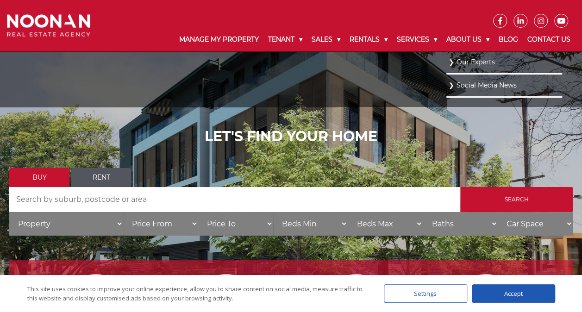
click at [476, 62] on link "Our Experts" at bounding box center [503, 62] width 111 height 12
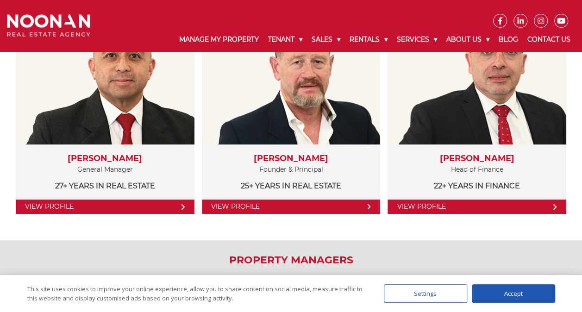
scroll to position [231, 0]
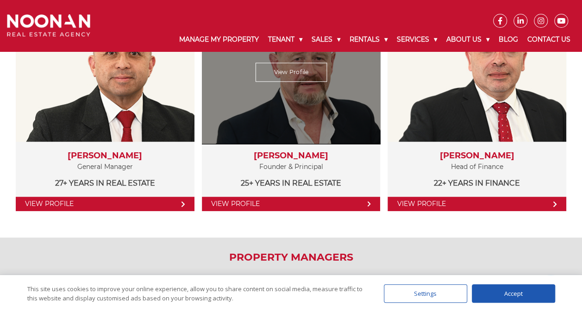
click at [274, 201] on link "View Profile" at bounding box center [291, 204] width 179 height 14
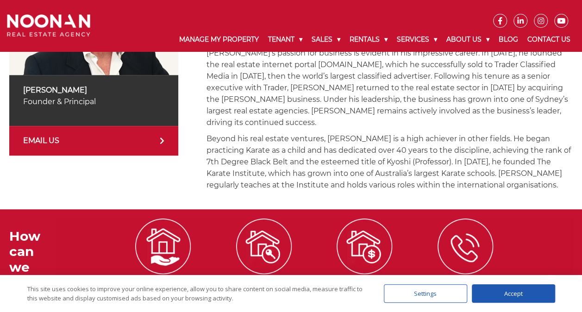
scroll to position [185, 0]
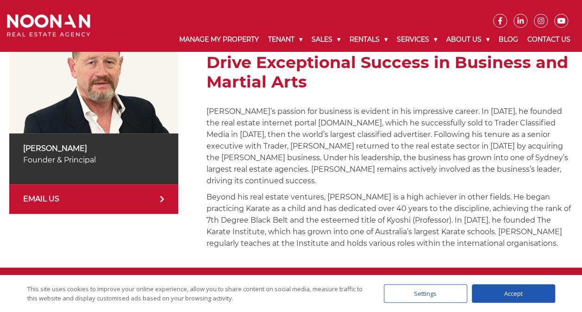
click at [136, 200] on link "EMAIL US" at bounding box center [93, 199] width 169 height 30
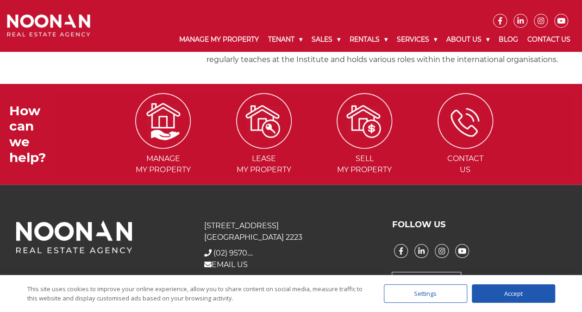
scroll to position [276, 0]
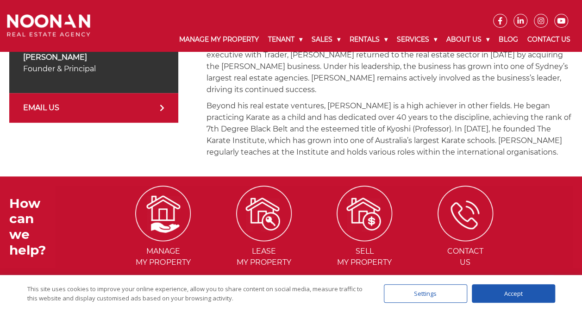
click at [86, 108] on link "EMAIL US" at bounding box center [93, 108] width 169 height 30
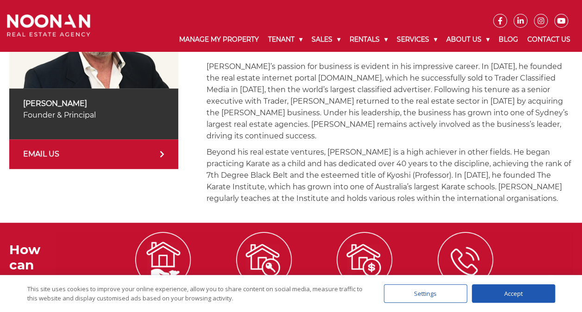
click at [115, 187] on div "Michael Noonan Founder & Principal EMAIL US" at bounding box center [93, 89] width 169 height 240
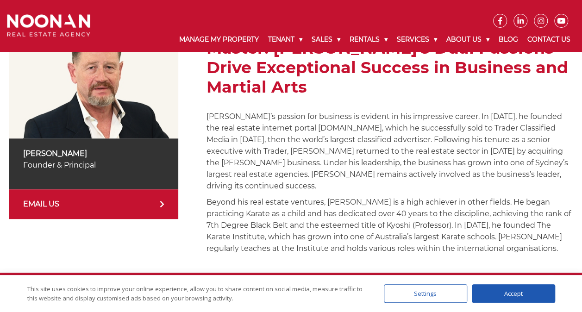
scroll to position [91, 0]
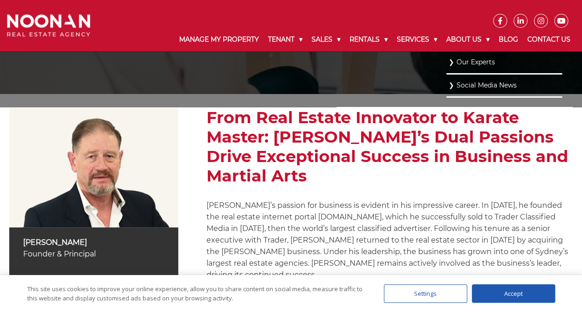
click at [465, 62] on link "Our Experts" at bounding box center [503, 62] width 111 height 12
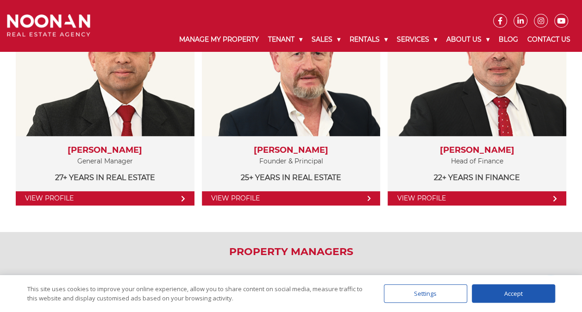
scroll to position [278, 0]
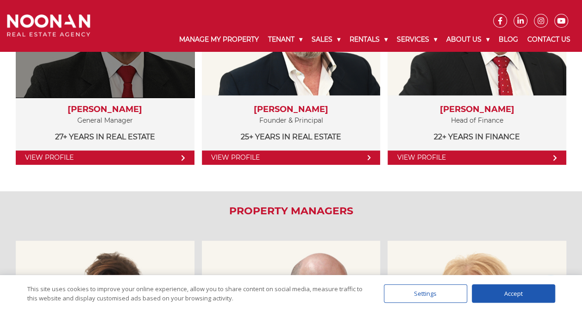
click at [121, 159] on link "View Profile" at bounding box center [105, 157] width 179 height 14
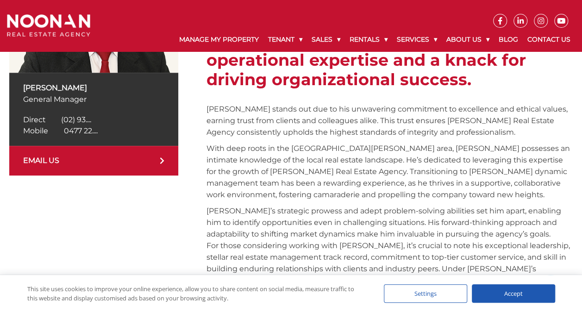
scroll to position [231, 0]
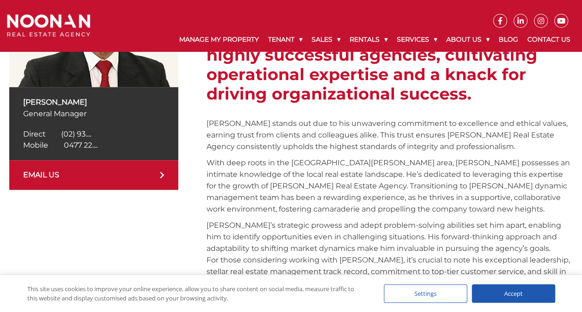
click at [158, 174] on link "EMAIL US" at bounding box center [93, 175] width 169 height 30
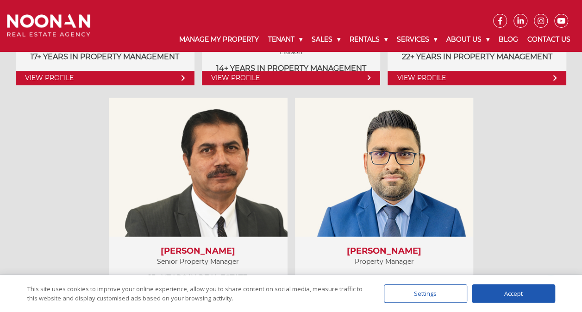
scroll to position [694, 0]
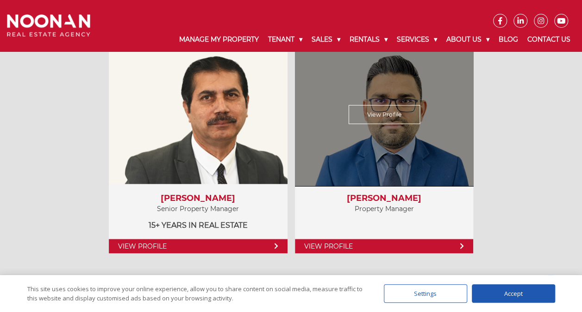
click at [374, 244] on link "View Profile" at bounding box center [384, 246] width 179 height 14
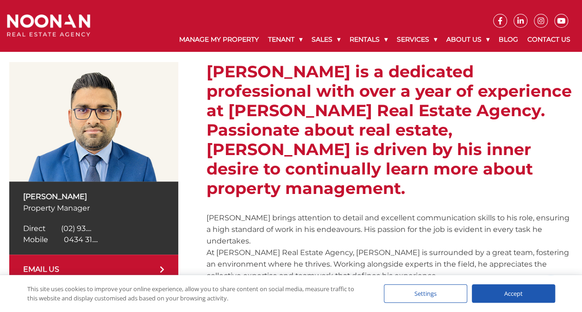
scroll to position [139, 0]
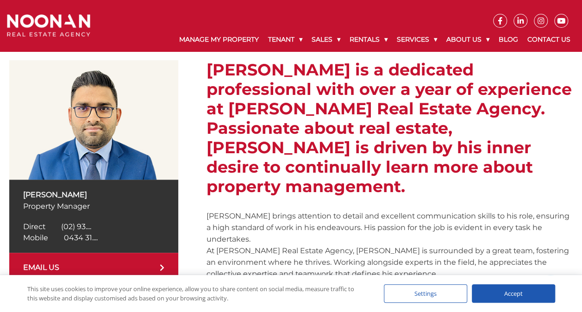
click at [80, 236] on span "0434 31...." at bounding box center [81, 237] width 34 height 9
click at [4, 184] on div "[PERSON_NAME] Property Manager Direct [PHONE_NUMBER] Direct (02) 93.... Mobile …" at bounding box center [291, 191] width 582 height 291
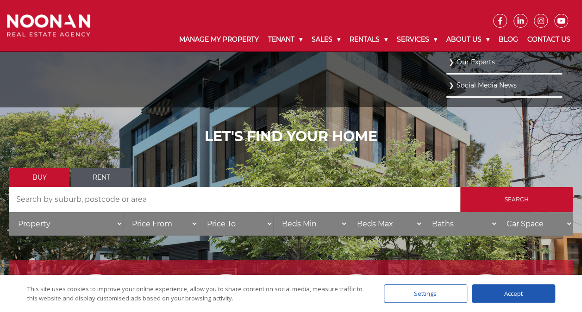
click at [478, 61] on link "Our Experts" at bounding box center [503, 62] width 111 height 12
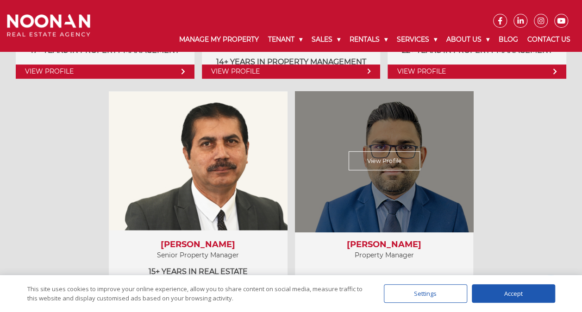
scroll to position [740, 0]
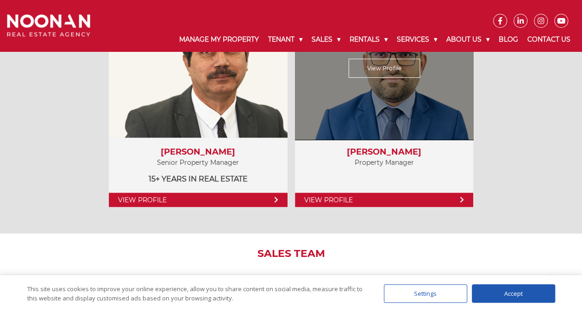
click at [391, 68] on link "View Profile" at bounding box center [384, 67] width 72 height 19
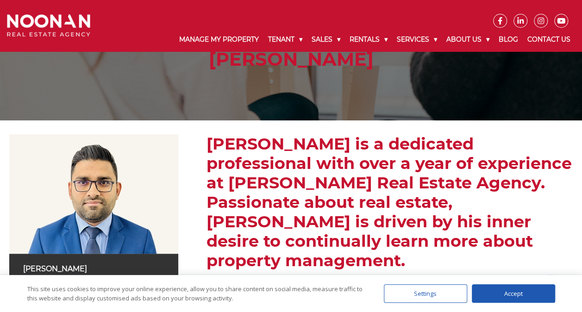
scroll to position [185, 0]
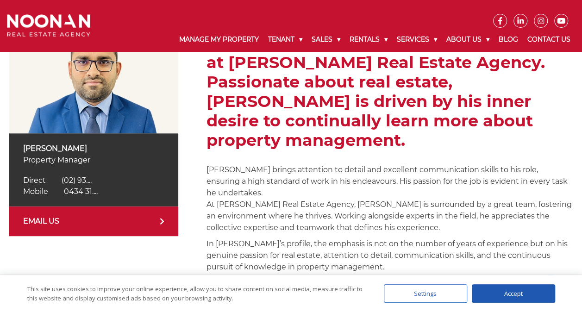
click at [81, 192] on span "0434 31...." at bounding box center [81, 191] width 34 height 9
drag, startPoint x: 120, startPoint y: 195, endPoint x: 63, endPoint y: 190, distance: 57.2
click at [63, 190] on div "Mobile 0434 318 171 Mobile 0434 31...." at bounding box center [93, 191] width 141 height 11
drag, startPoint x: 63, startPoint y: 190, endPoint x: 86, endPoint y: 193, distance: 22.4
copy span "0434 318 171"
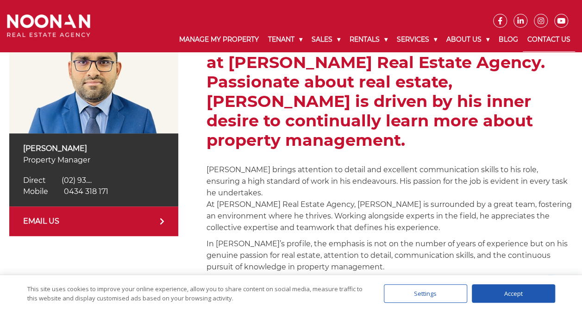
click at [552, 41] on link "Contact Us" at bounding box center [548, 40] width 52 height 24
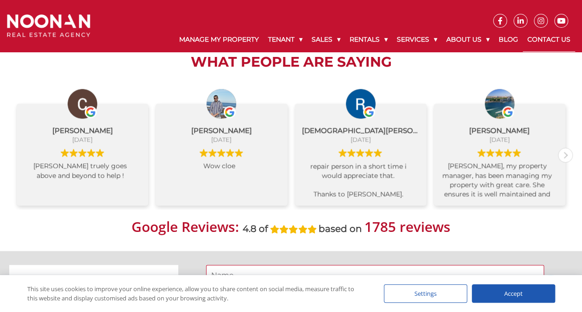
scroll to position [370, 0]
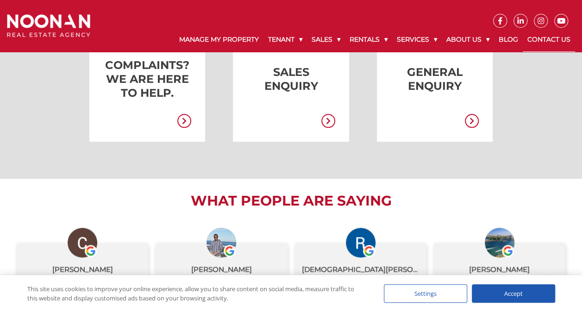
click at [528, 294] on div "Accept" at bounding box center [513, 293] width 83 height 19
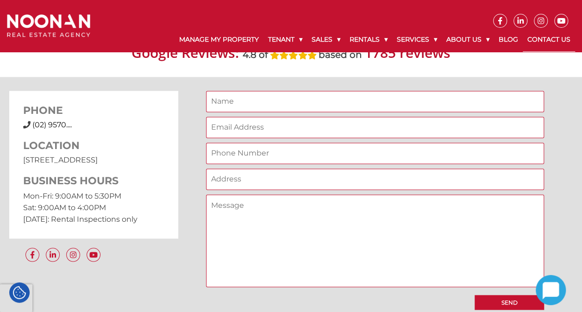
scroll to position [740, 0]
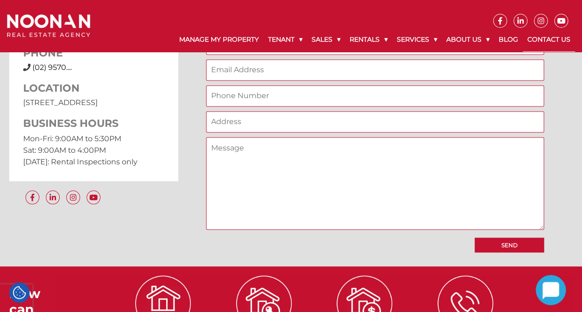
drag, startPoint x: 23, startPoint y: 102, endPoint x: 148, endPoint y: 95, distance: 125.6
click at [148, 95] on div "PHONE (02) 9570 9999 (02) 9570.... LOCATION 31 Morts Road Mortdale NSW 2223 BUS…" at bounding box center [93, 106] width 169 height 147
drag, startPoint x: 148, startPoint y: 95, endPoint x: 138, endPoint y: 103, distance: 12.9
copy p "[STREET_ADDRESS]"
click at [61, 20] on img at bounding box center [48, 25] width 83 height 23
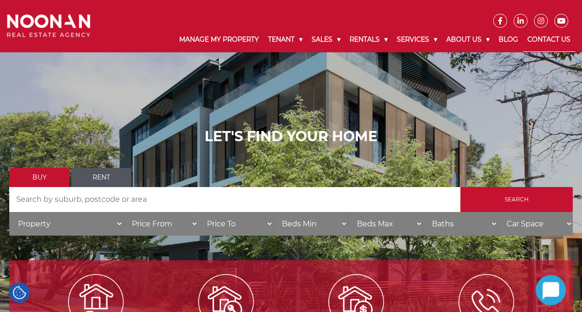
click at [561, 38] on link "Contact Us" at bounding box center [548, 40] width 52 height 24
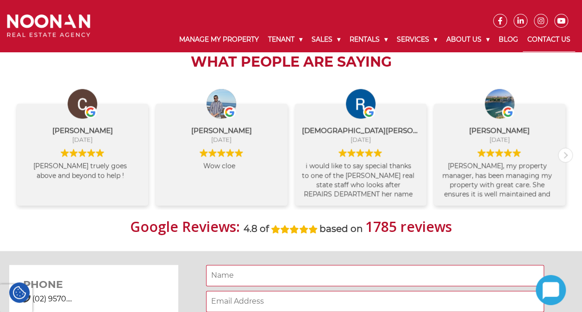
scroll to position [694, 0]
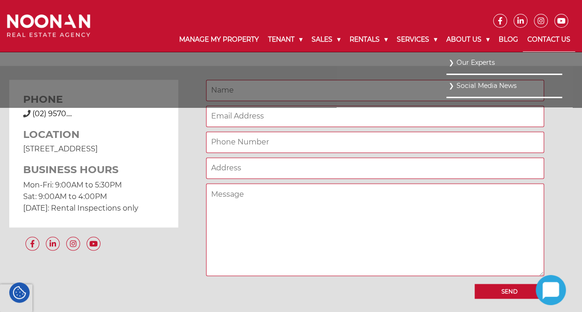
click at [481, 62] on link "Our Experts" at bounding box center [503, 62] width 111 height 12
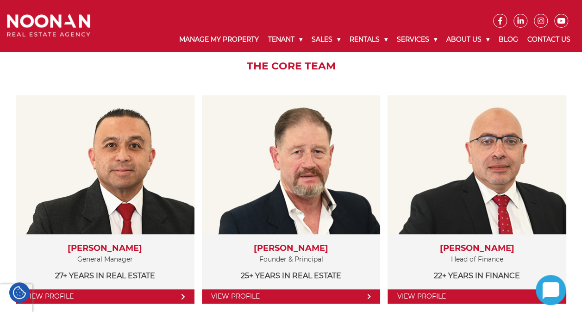
scroll to position [185, 0]
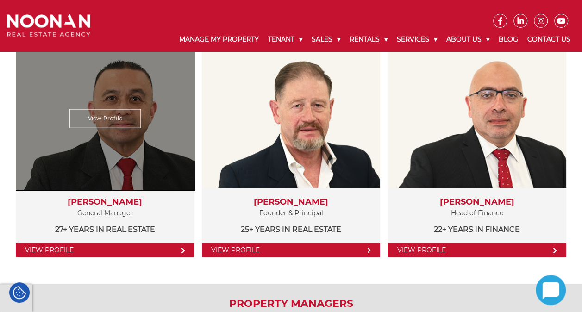
click at [111, 250] on link "View Profile" at bounding box center [105, 250] width 179 height 14
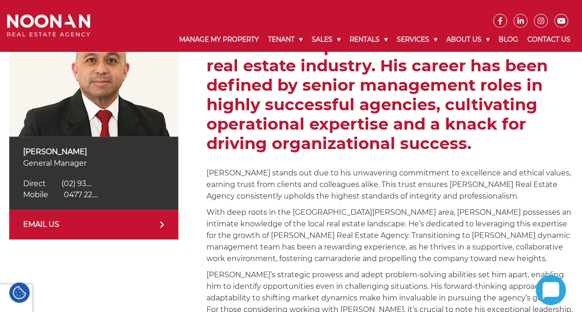
scroll to position [185, 0]
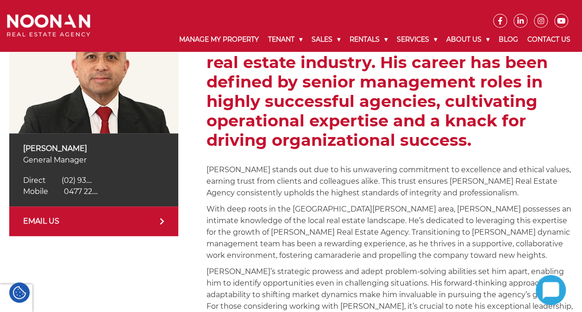
click at [77, 189] on span "0477 22...." at bounding box center [81, 191] width 34 height 9
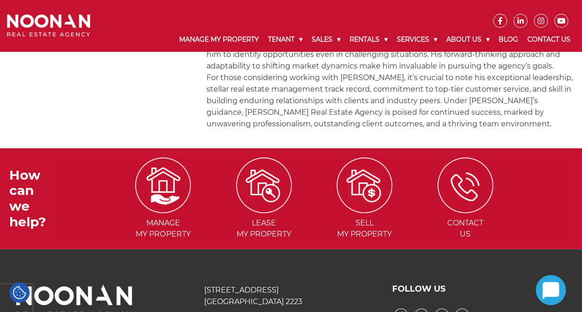
scroll to position [463, 0]
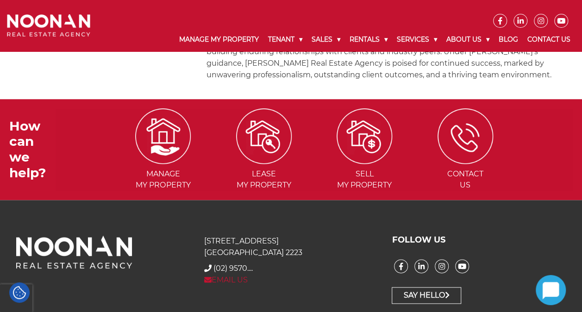
click at [230, 281] on link "EMAIL US" at bounding box center [225, 279] width 43 height 9
